Goal: Transaction & Acquisition: Subscribe to service/newsletter

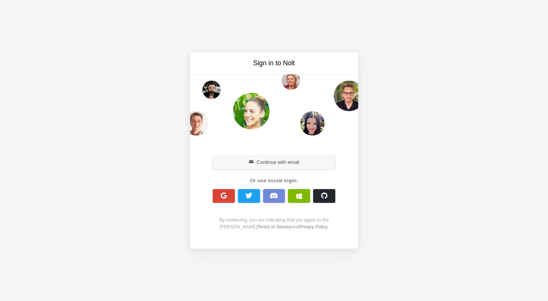
click at [270, 161] on button "Continue with email" at bounding box center [274, 162] width 123 height 14
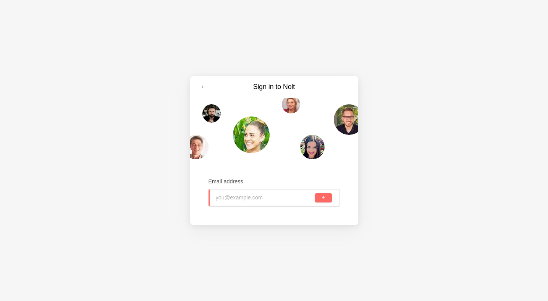
paste input "webrain.dev@gmail.com"
type input "webrain.dev@gmail.com"
click at [320, 198] on button "submit" at bounding box center [323, 197] width 16 height 9
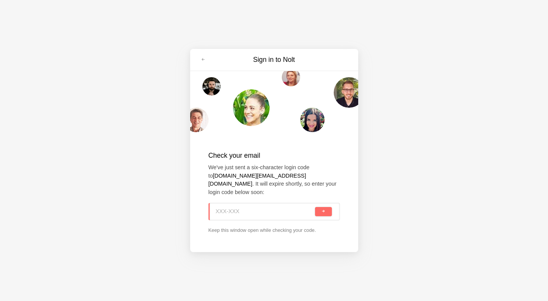
paste input "908-Z9T"
type input "908-Z9T"
click at [321, 209] on span "submit" at bounding box center [323, 211] width 4 height 4
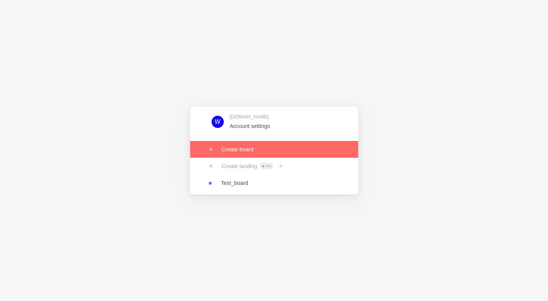
click at [246, 145] on link at bounding box center [274, 149] width 168 height 17
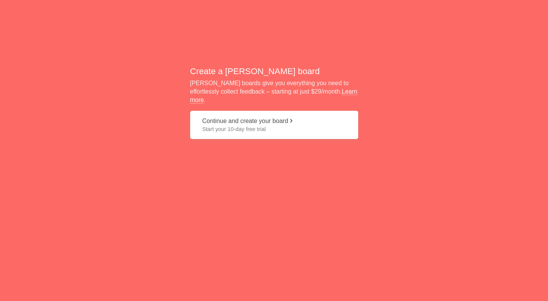
click at [331, 98] on link "Learn more" at bounding box center [273, 95] width 167 height 15
click at [242, 125] on span "Start your 10-day free trial" at bounding box center [274, 129] width 144 height 8
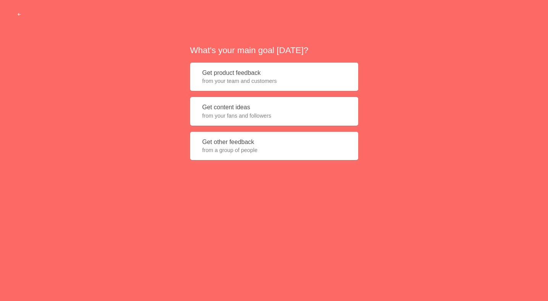
click at [320, 76] on button "Get product feedback from your team and customers" at bounding box center [274, 77] width 168 height 29
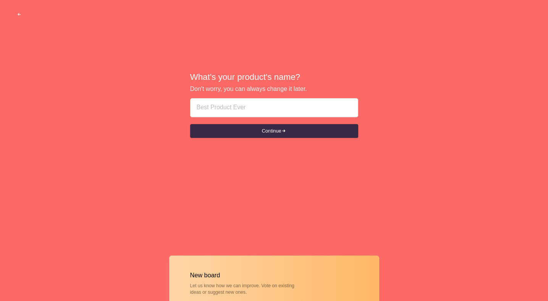
drag, startPoint x: 291, startPoint y: 280, endPoint x: 291, endPoint y: 255, distance: 24.1
click at [20, 13] on span "button" at bounding box center [19, 14] width 5 height 5
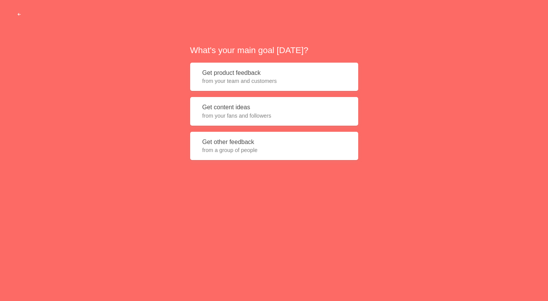
click at [231, 115] on span "from your fans and followers" at bounding box center [274, 116] width 144 height 8
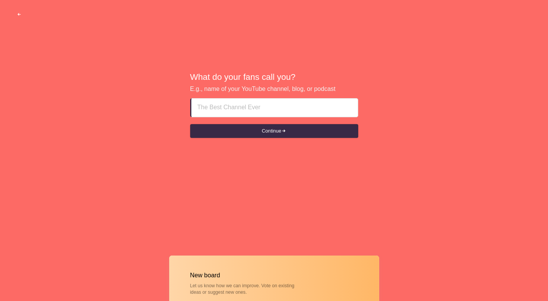
click at [16, 11] on button "button" at bounding box center [19, 15] width 23 height 14
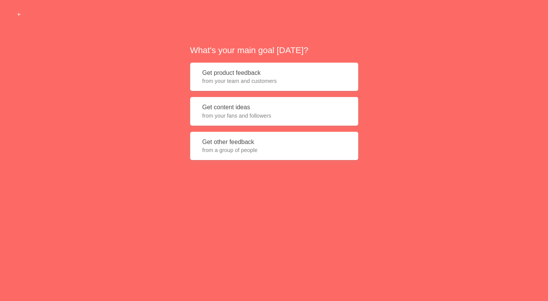
click at [268, 81] on span "from your team and customers" at bounding box center [274, 81] width 144 height 8
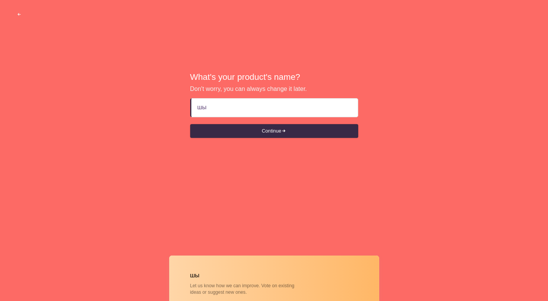
type input "ш"
type input "ishdev"
click at [247, 133] on button "Continue" at bounding box center [274, 131] width 168 height 14
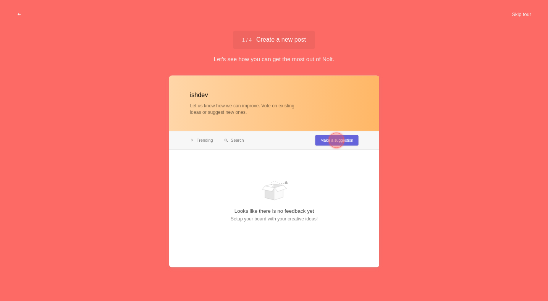
click at [334, 138] on div at bounding box center [336, 140] width 15 height 15
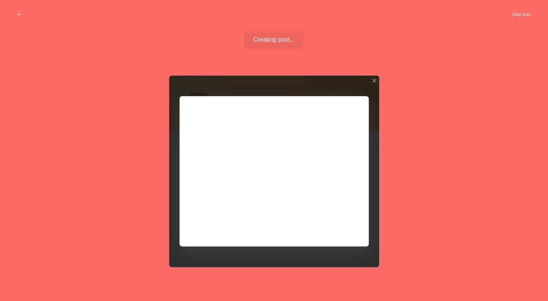
click at [231, 128] on div at bounding box center [274, 172] width 210 height 192
click at [273, 35] on div "Creating post... Well done!" at bounding box center [274, 40] width 60 height 18
click at [269, 40] on span "Creating post..." at bounding box center [274, 40] width 42 height 6
click at [223, 110] on div at bounding box center [274, 172] width 210 height 192
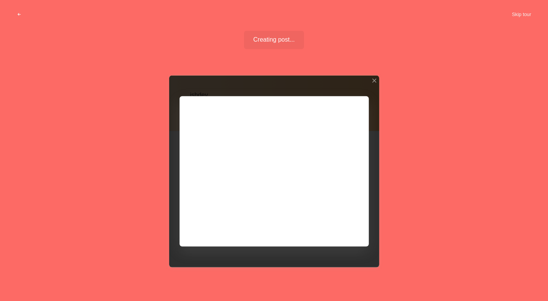
click at [223, 110] on div at bounding box center [274, 172] width 210 height 192
click at [267, 170] on div at bounding box center [274, 172] width 210 height 192
click at [372, 79] on div at bounding box center [373, 80] width 5 height 5
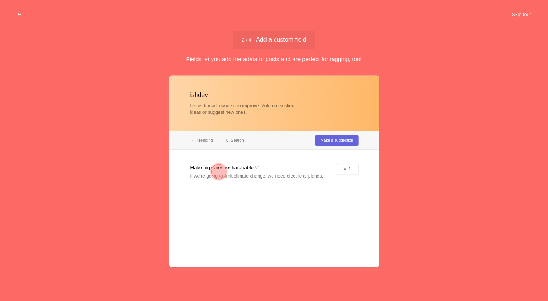
click at [347, 170] on div at bounding box center [274, 172] width 210 height 192
click at [220, 171] on div at bounding box center [218, 171] width 15 height 15
click at [218, 169] on div at bounding box center [218, 171] width 15 height 15
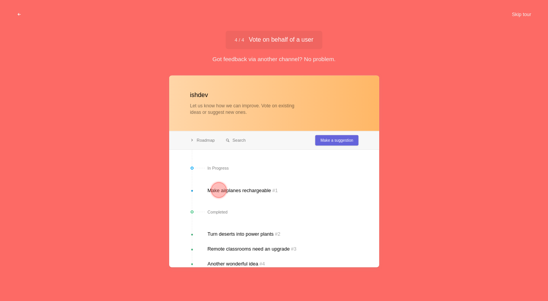
click at [217, 189] on div at bounding box center [218, 190] width 15 height 15
